Goal: Complete application form: Complete application form

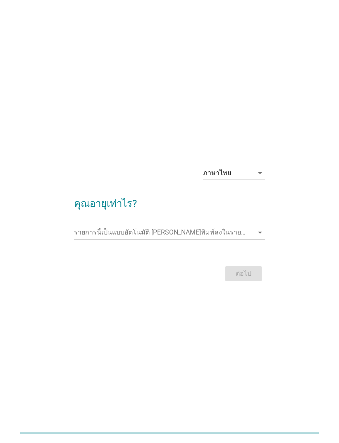
click at [258, 178] on icon "arrow_drop_down" at bounding box center [260, 173] width 10 height 10
click at [256, 284] on div "ต่อไป" at bounding box center [169, 274] width 190 height 20
click at [200, 239] on input "รายการนี้เป็นแบบอัตโนมัติ คุณสามารถพิมพ์ลงในรายการนี้" at bounding box center [163, 232] width 179 height 13
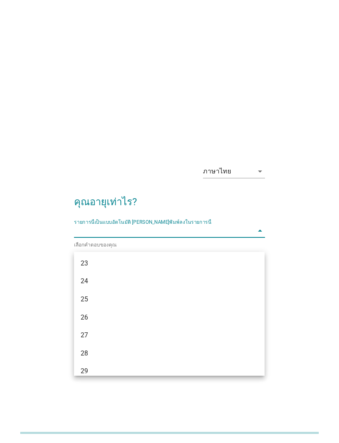
scroll to position [95, 0]
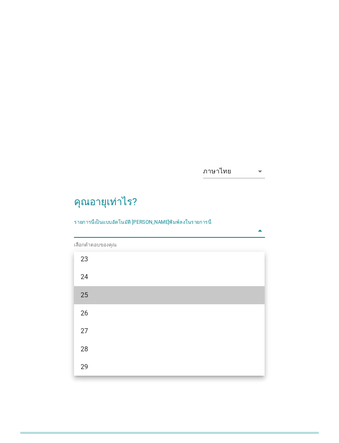
click at [124, 294] on div "25" at bounding box center [162, 295] width 162 height 10
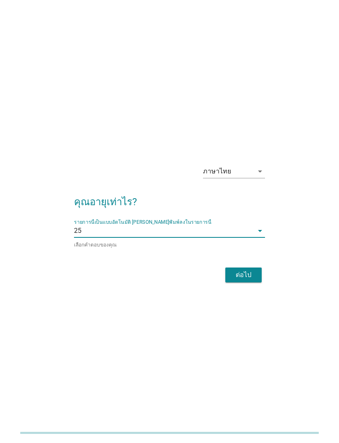
click at [243, 280] on div "ต่อไป" at bounding box center [243, 275] width 23 height 10
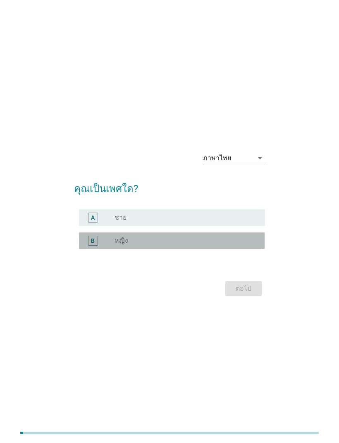
click at [245, 249] on div "B radio_button_unchecked หญิง" at bounding box center [172, 241] width 186 height 17
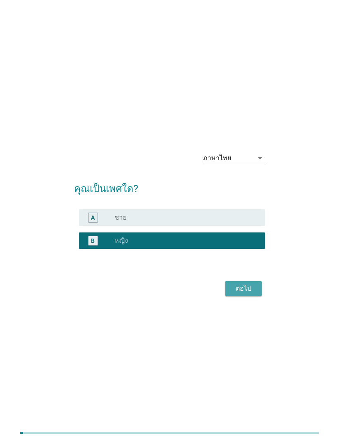
click at [242, 294] on div "ต่อไป" at bounding box center [243, 289] width 23 height 10
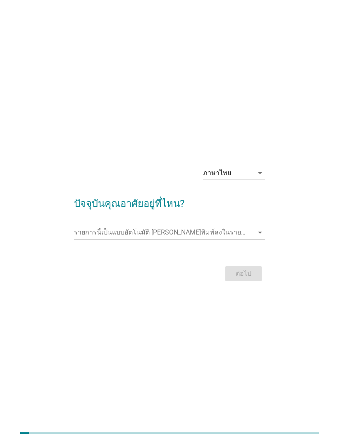
click at [236, 247] on div "รายการนี้เป็นแบบอัตโนมัติ [PERSON_NAME]พิมพ์ลงในรายการนี้ arrow_drop_down" at bounding box center [169, 236] width 190 height 21
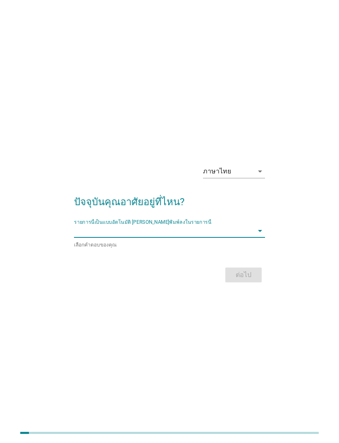
click at [261, 236] on icon "arrow_drop_down" at bounding box center [260, 231] width 10 height 10
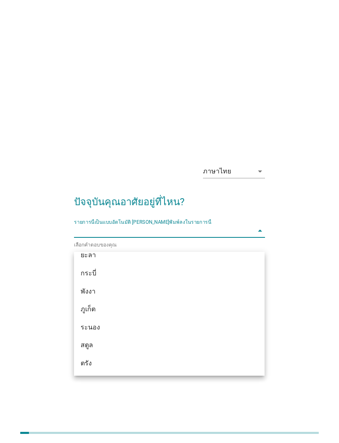
type input "ก"
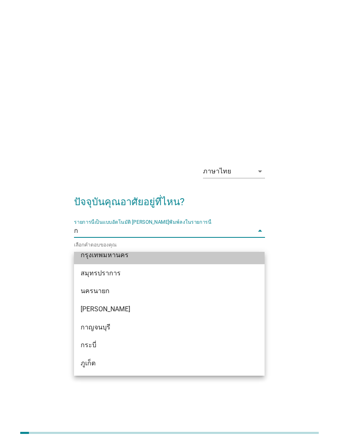
click at [162, 252] on div "กรุงเทพมหานคร" at bounding box center [162, 255] width 162 height 10
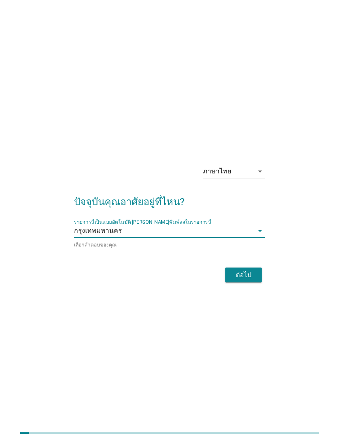
click at [259, 283] on button "ต่อไป" at bounding box center [243, 275] width 36 height 15
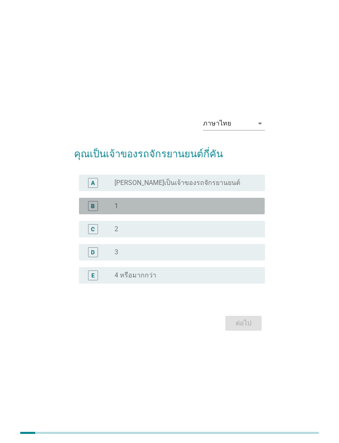
click at [233, 210] on div "radio_button_unchecked 1" at bounding box center [182, 206] width 137 height 8
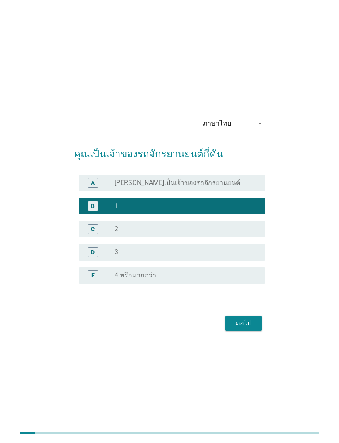
click at [255, 325] on form "คุณเป็นเจ้าของรถจักรยานยนต์กี่คัน A radio_button_unchecked [PERSON_NAME]เป็นเจ้…" at bounding box center [169, 235] width 190 height 195
click at [251, 328] on div "ต่อไป" at bounding box center [243, 324] width 23 height 10
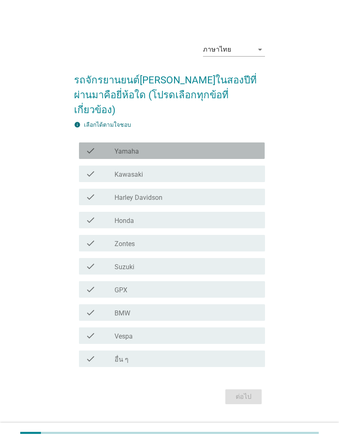
click at [239, 159] on div "check check_box_outline_blank Yamaha" at bounding box center [172, 151] width 186 height 17
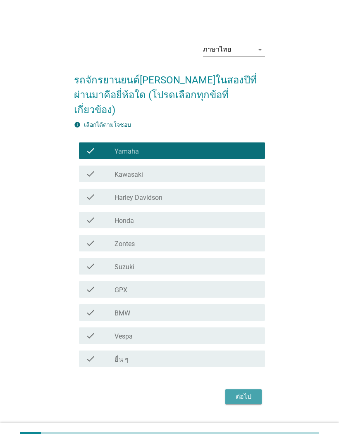
click at [245, 402] on div "ต่อไป" at bounding box center [243, 397] width 23 height 10
